Goal: Task Accomplishment & Management: Manage account settings

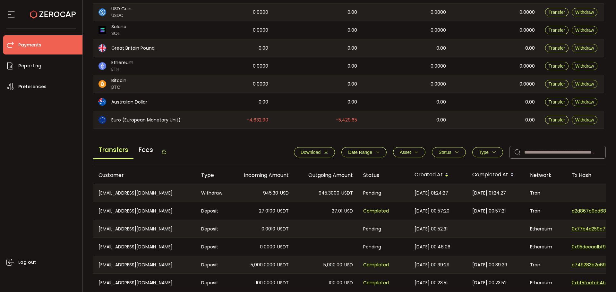
scroll to position [160, 0]
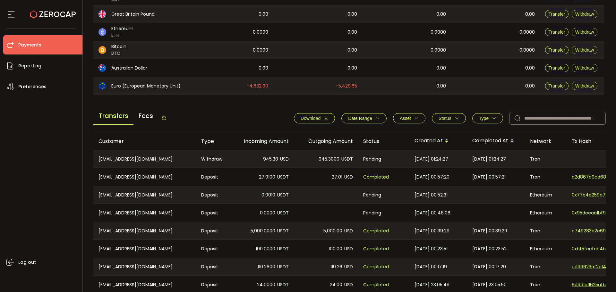
click at [166, 114] on div "Transfers Fees" at bounding box center [129, 118] width 73 height 14
drag, startPoint x: 167, startPoint y: 116, endPoint x: 200, endPoint y: 119, distance: 33.2
click at [166, 116] on icon at bounding box center [163, 118] width 5 height 5
click at [491, 116] on icon "button" at bounding box center [493, 118] width 4 height 4
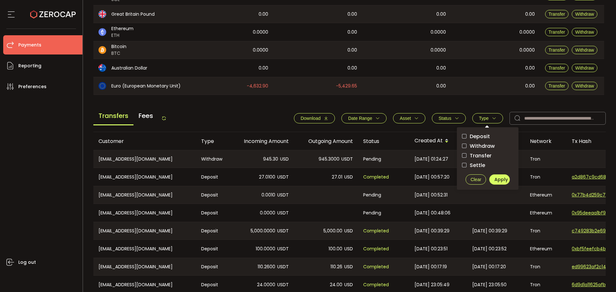
drag, startPoint x: 486, startPoint y: 153, endPoint x: 486, endPoint y: 150, distance: 3.5
click at [486, 153] on span "Transfer" at bounding box center [478, 156] width 25 height 6
click at [484, 140] on div "Deposit Withdraw Transfer Settle" at bounding box center [487, 150] width 51 height 37
click at [485, 147] on span "Withdraw" at bounding box center [480, 146] width 28 height 6
click at [485, 155] on span "Transfer" at bounding box center [478, 156] width 25 height 6
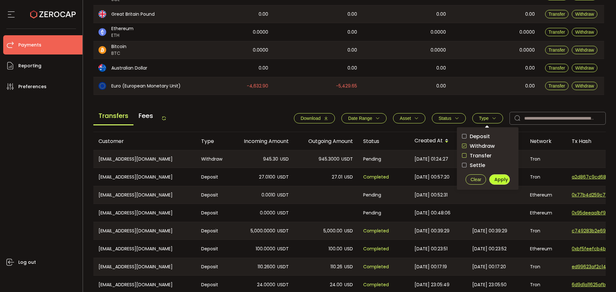
click at [500, 179] on span "Apply" at bounding box center [500, 179] width 13 height 6
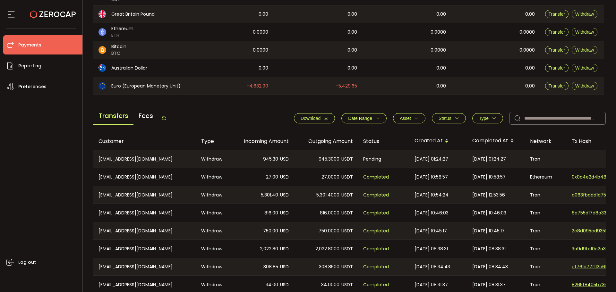
click at [491, 117] on icon "button" at bounding box center [493, 118] width 4 height 4
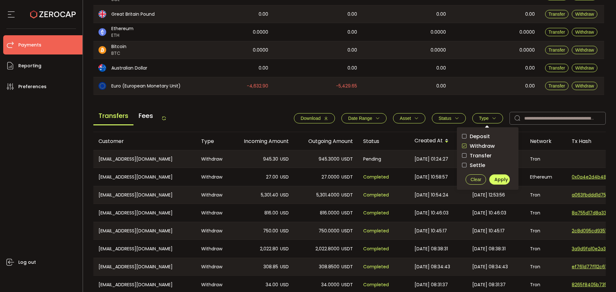
click at [491, 117] on icon "button" at bounding box center [493, 118] width 4 height 4
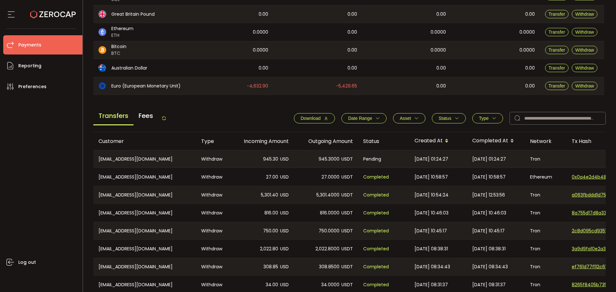
click at [165, 118] on icon at bounding box center [163, 118] width 5 height 5
click at [166, 119] on icon at bounding box center [163, 118] width 5 height 5
click at [170, 128] on div "Transfers Fees Download Date Range - Asset BTC ETH EUR GBP USD USDC USDT Clear …" at bounding box center [349, 120] width 512 height 24
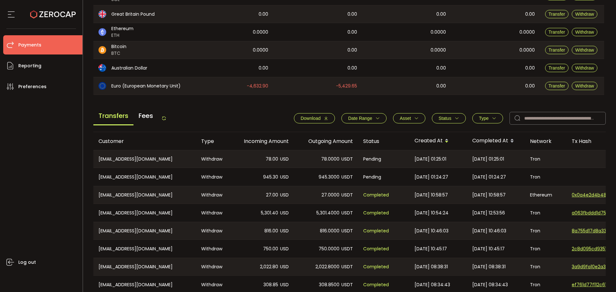
click at [166, 120] on icon at bounding box center [163, 118] width 5 height 5
click at [170, 117] on div "Transfers Fees Download Date Range - Asset BTC ETH EUR GBP USD USDC USDT Clear …" at bounding box center [349, 120] width 512 height 24
click at [166, 118] on icon at bounding box center [163, 118] width 5 height 5
click at [166, 120] on icon at bounding box center [163, 118] width 5 height 5
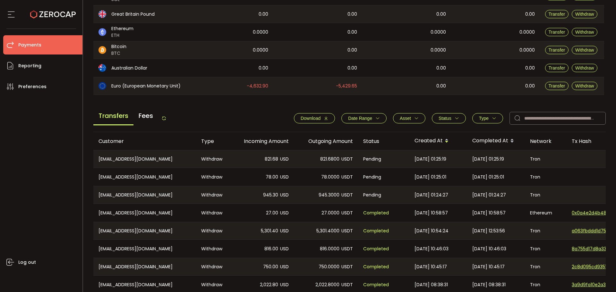
click at [166, 116] on icon at bounding box center [163, 118] width 5 height 5
click at [166, 120] on icon at bounding box center [163, 118] width 5 height 5
click at [165, 117] on icon at bounding box center [163, 118] width 5 height 5
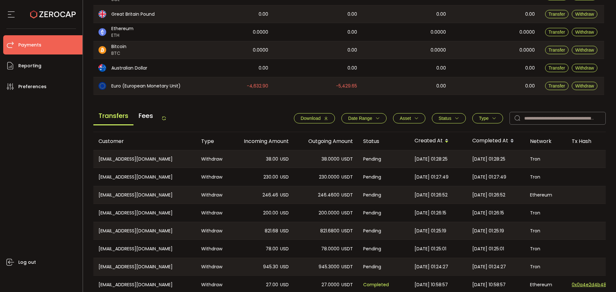
click at [271, 160] on span "38.00" at bounding box center [272, 158] width 12 height 7
click at [270, 178] on span "230.00" at bounding box center [270, 176] width 15 height 7
drag, startPoint x: 270, startPoint y: 178, endPoint x: 268, endPoint y: 185, distance: 7.9
click at [269, 178] on span "230.00" at bounding box center [270, 176] width 15 height 7
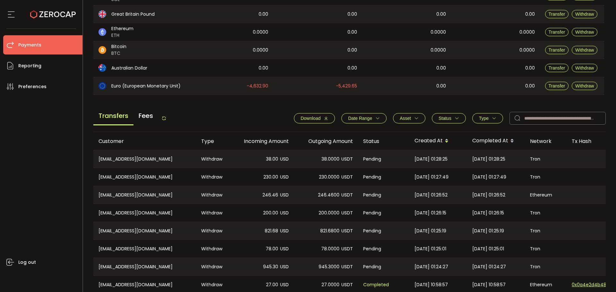
click at [265, 202] on div "246.46 USD" at bounding box center [262, 194] width 64 height 17
click at [264, 216] on span "200.00" at bounding box center [270, 212] width 15 height 7
click at [264, 237] on div "821.68 USD" at bounding box center [262, 230] width 64 height 17
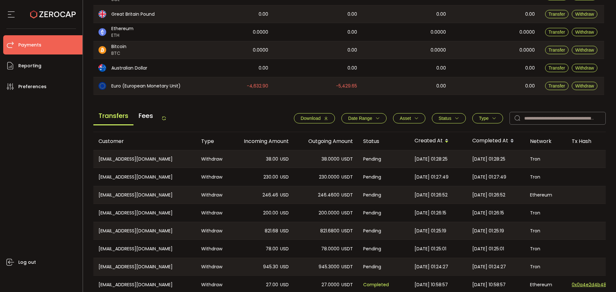
click at [264, 237] on div "821.68 USD" at bounding box center [262, 230] width 64 height 17
click at [266, 248] on span "78.00" at bounding box center [271, 248] width 13 height 7
click at [264, 273] on div "945.30 USD" at bounding box center [262, 266] width 64 height 17
click at [264, 270] on span "945.30" at bounding box center [270, 266] width 15 height 7
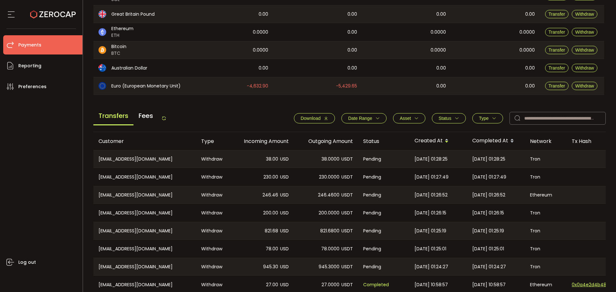
click at [272, 254] on div "78.00 USD" at bounding box center [262, 249] width 64 height 18
click at [164, 117] on icon at bounding box center [163, 118] width 5 height 5
click at [166, 117] on icon at bounding box center [163, 118] width 5 height 5
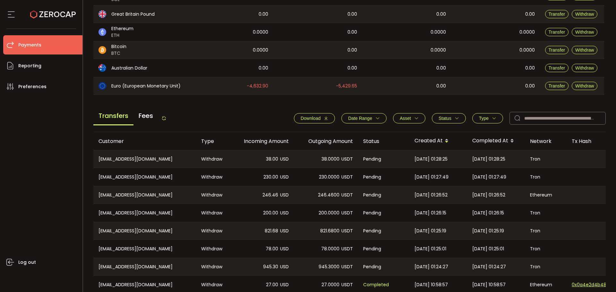
drag, startPoint x: 166, startPoint y: 117, endPoint x: 176, endPoint y: 124, distance: 12.3
click at [166, 118] on icon at bounding box center [163, 118] width 5 height 5
drag, startPoint x: 164, startPoint y: 117, endPoint x: 152, endPoint y: 120, distance: 12.6
click at [164, 117] on icon at bounding box center [163, 118] width 5 height 5
click at [166, 119] on icon at bounding box center [163, 118] width 5 height 5
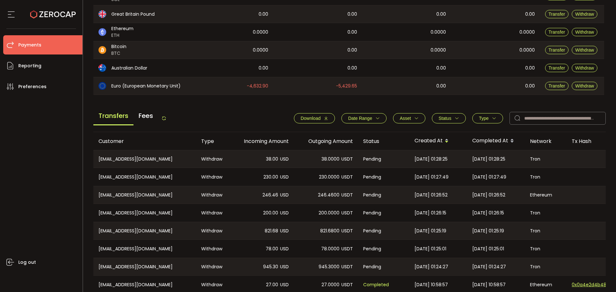
drag, startPoint x: 272, startPoint y: 156, endPoint x: 298, endPoint y: 270, distance: 116.8
click at [298, 270] on tbody "CN-lxy92922022@163.com Withdraw 38.00 USD 38.0000 USDT Pending 2025-09-08 01:28…" at bounding box center [430, 240] width 675 height 180
click at [259, 180] on div "230.00 USD" at bounding box center [262, 177] width 64 height 18
click at [164, 118] on icon at bounding box center [163, 118] width 5 height 5
click at [166, 120] on icon at bounding box center [163, 118] width 5 height 5
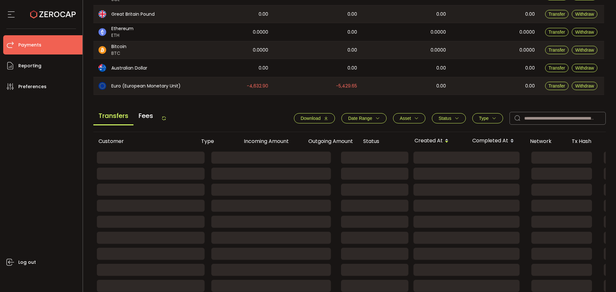
click at [166, 119] on icon at bounding box center [163, 118] width 5 height 5
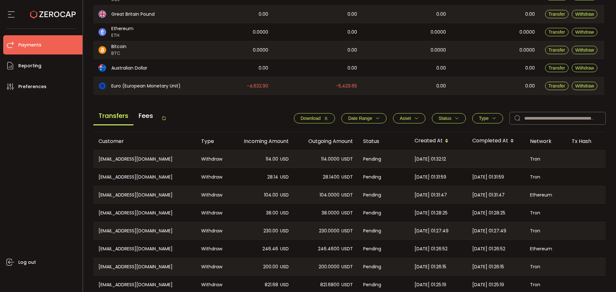
click at [166, 119] on icon at bounding box center [163, 118] width 5 height 5
click at [163, 117] on icon at bounding box center [163, 118] width 5 height 5
click at [166, 118] on icon at bounding box center [163, 118] width 5 height 5
click at [169, 119] on div "Transfers Fees Download Date Range - Asset BTC ETH EUR GBP USD USDC USDT Clear …" at bounding box center [349, 120] width 512 height 24
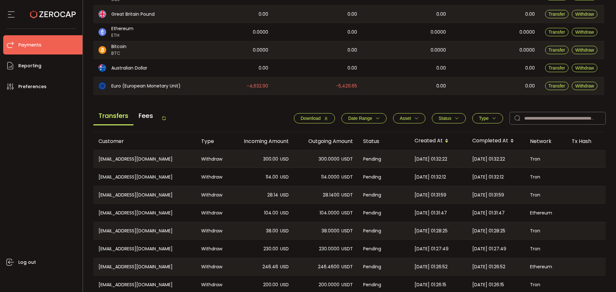
click at [165, 119] on icon at bounding box center [163, 118] width 5 height 5
click at [166, 116] on icon at bounding box center [163, 118] width 5 height 5
click at [166, 117] on icon at bounding box center [163, 118] width 5 height 5
click at [271, 156] on span "87.00" at bounding box center [271, 158] width 13 height 7
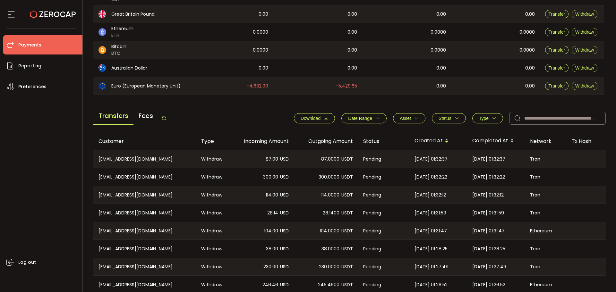
click at [271, 178] on span "300.00" at bounding box center [270, 176] width 15 height 7
click at [270, 194] on span "114.00" at bounding box center [271, 194] width 13 height 7
click at [272, 215] on span "28.14" at bounding box center [272, 212] width 11 height 7
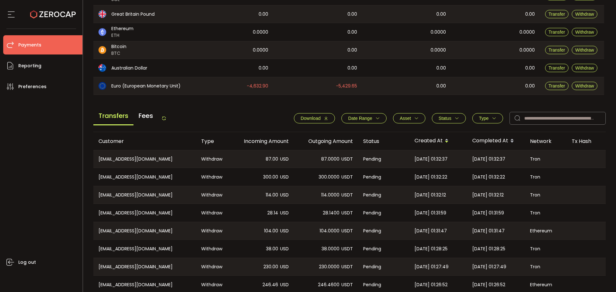
drag, startPoint x: 272, startPoint y: 215, endPoint x: 272, endPoint y: 224, distance: 9.0
click at [272, 215] on span "28.14" at bounding box center [272, 212] width 11 height 7
click at [270, 233] on span "104.00" at bounding box center [271, 230] width 14 height 7
click at [267, 246] on span "38.00" at bounding box center [272, 248] width 12 height 7
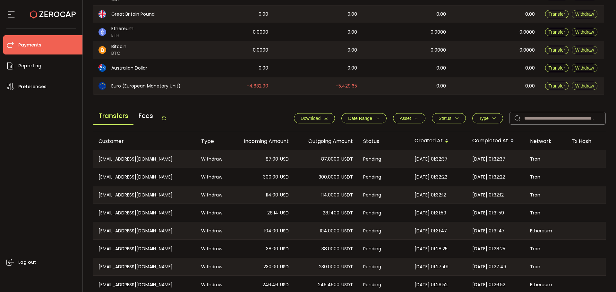
click at [267, 246] on span "38.00" at bounding box center [272, 248] width 12 height 7
click at [259, 238] on div "104.00 USD" at bounding box center [262, 230] width 64 height 17
drag, startPoint x: 66, startPoint y: 138, endPoint x: 75, endPoint y: 138, distance: 9.0
click at [66, 138] on div "Log out" at bounding box center [42, 191] width 79 height 191
drag, startPoint x: 160, startPoint y: 115, endPoint x: 167, endPoint y: 117, distance: 6.9
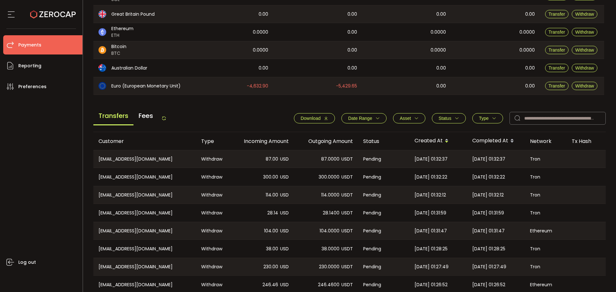
click at [161, 115] on div "Transfers Fees" at bounding box center [129, 118] width 73 height 14
click at [166, 118] on icon at bounding box center [163, 118] width 5 height 5
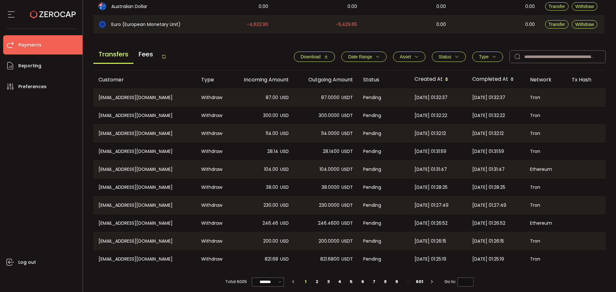
scroll to position [228, 0]
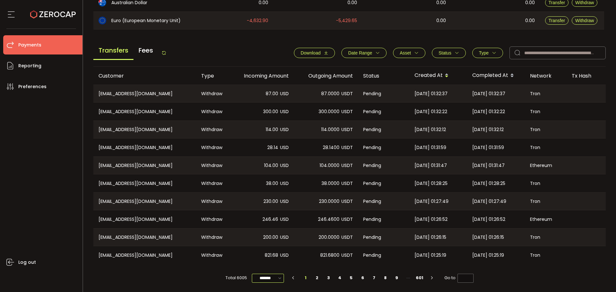
click at [267, 280] on input "*******" at bounding box center [268, 278] width 32 height 9
click at [272, 245] on li "20/page" at bounding box center [269, 240] width 37 height 11
type input "*******"
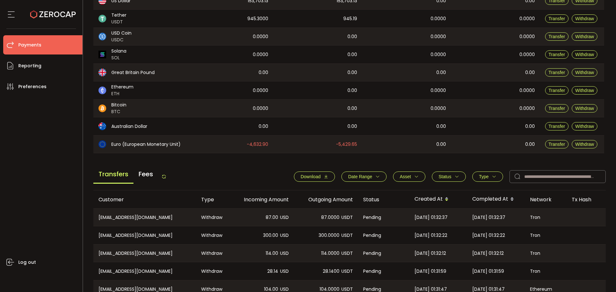
scroll to position [99, 0]
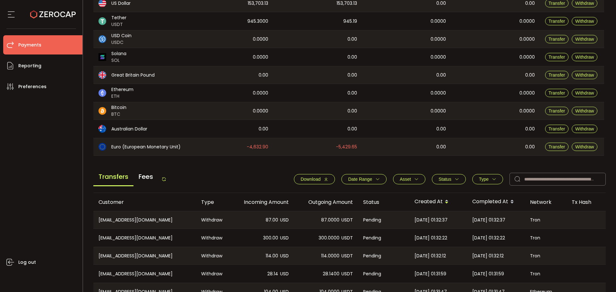
click at [165, 179] on icon at bounding box center [163, 179] width 5 height 5
click at [166, 179] on icon at bounding box center [163, 179] width 5 height 5
drag, startPoint x: 167, startPoint y: 179, endPoint x: 162, endPoint y: 176, distance: 6.5
click at [166, 179] on icon at bounding box center [163, 179] width 5 height 5
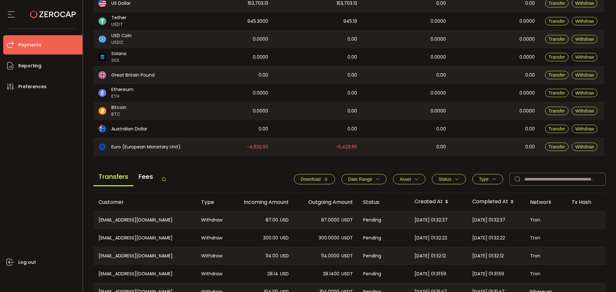
click at [165, 177] on icon at bounding box center [163, 179] width 5 height 5
click at [278, 160] on main "Balance Assets Trading Balance Trading Balance (USD) Custody Balance Locked for…" at bounding box center [349, 274] width 512 height 635
click at [219, 171] on div "Transfers Fees Download Date Range - Asset BTC ETH EUR GBP USD USDC USDT Clear …" at bounding box center [349, 181] width 512 height 24
click at [164, 179] on icon at bounding box center [163, 179] width 5 height 5
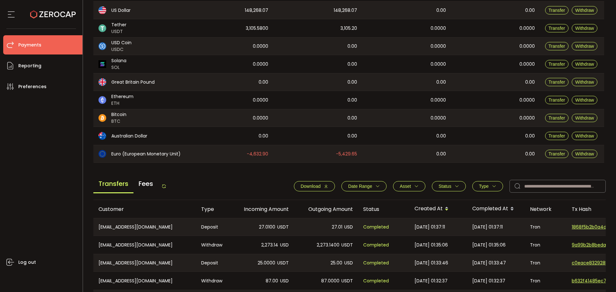
scroll to position [160, 0]
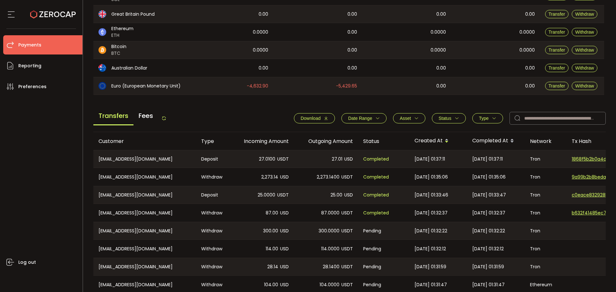
click at [168, 115] on div "Transfers Fees Download Date Range - Asset BTC ETH EUR GBP USD USDC USDT Clear …" at bounding box center [349, 120] width 512 height 24
click at [166, 116] on icon at bounding box center [163, 118] width 5 height 5
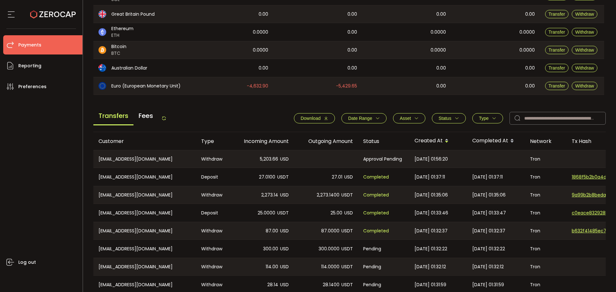
click at [252, 118] on div "Transfers Fees Download Date Range - Asset BTC ETH EUR GBP USD USDC USDT Clear …" at bounding box center [349, 120] width 512 height 24
click at [164, 119] on icon at bounding box center [163, 118] width 5 height 5
drag, startPoint x: 254, startPoint y: 116, endPoint x: 269, endPoint y: 2, distance: 114.5
click at [254, 111] on div "Transfers Fees Download Date Range - Asset BTC ETH EUR GBP USD USDC USDT Clear …" at bounding box center [349, 120] width 512 height 24
